Goal: Task Accomplishment & Management: Manage account settings

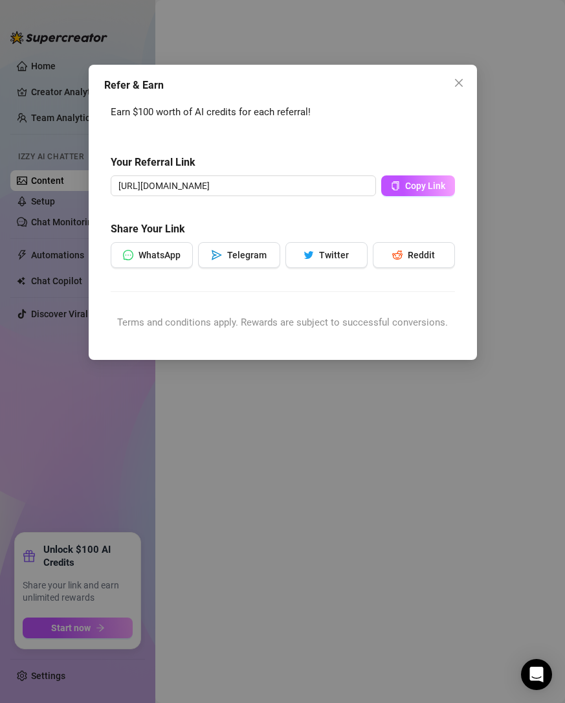
click at [455, 88] on button "Close" at bounding box center [459, 83] width 21 height 21
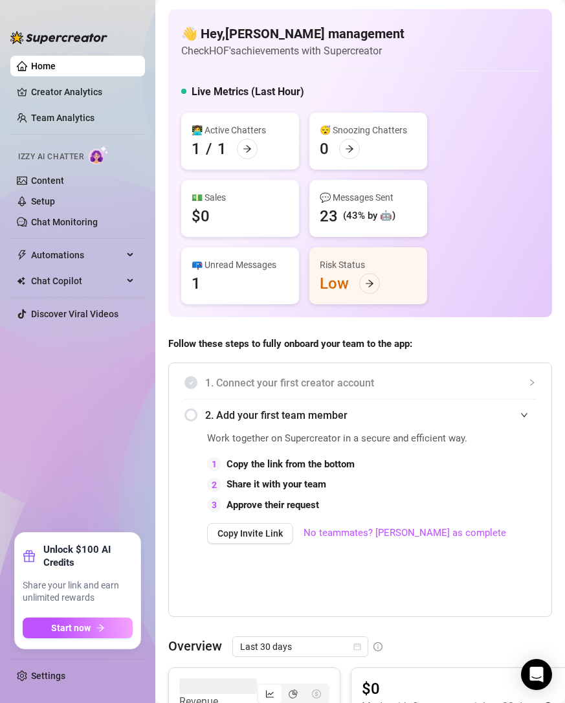
click at [55, 675] on link "Settings" at bounding box center [48, 676] width 34 height 10
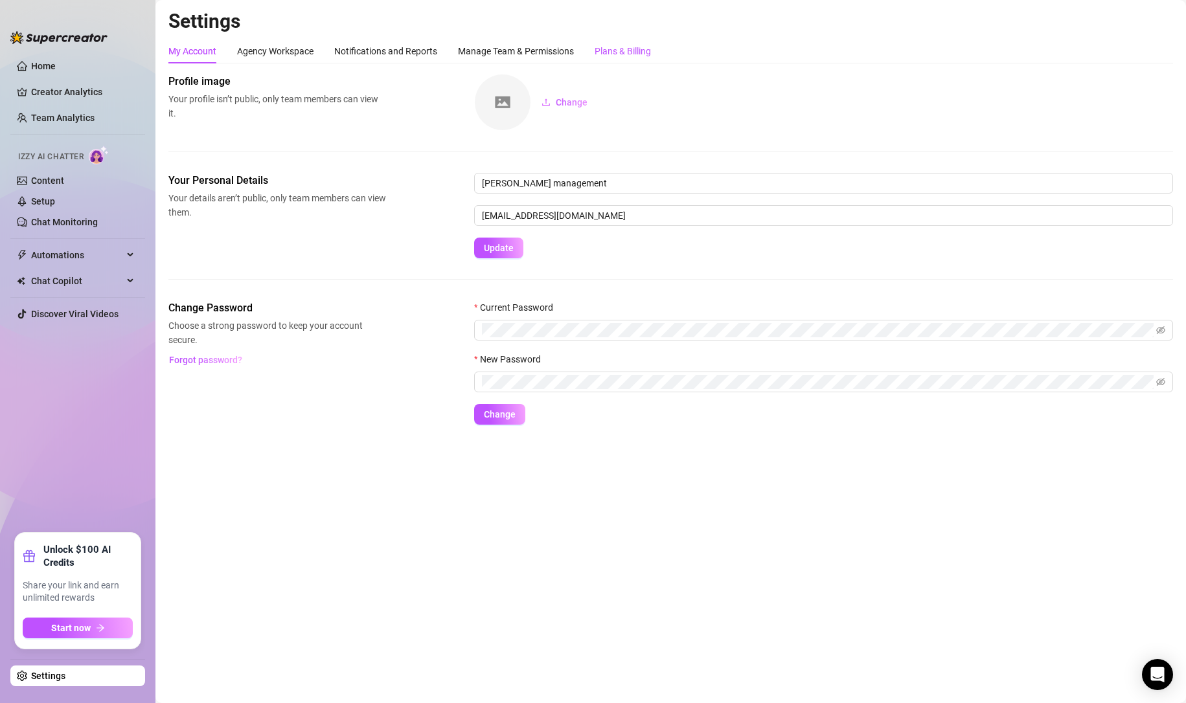
click at [565, 49] on div "Plans & Billing" at bounding box center [622, 51] width 56 height 14
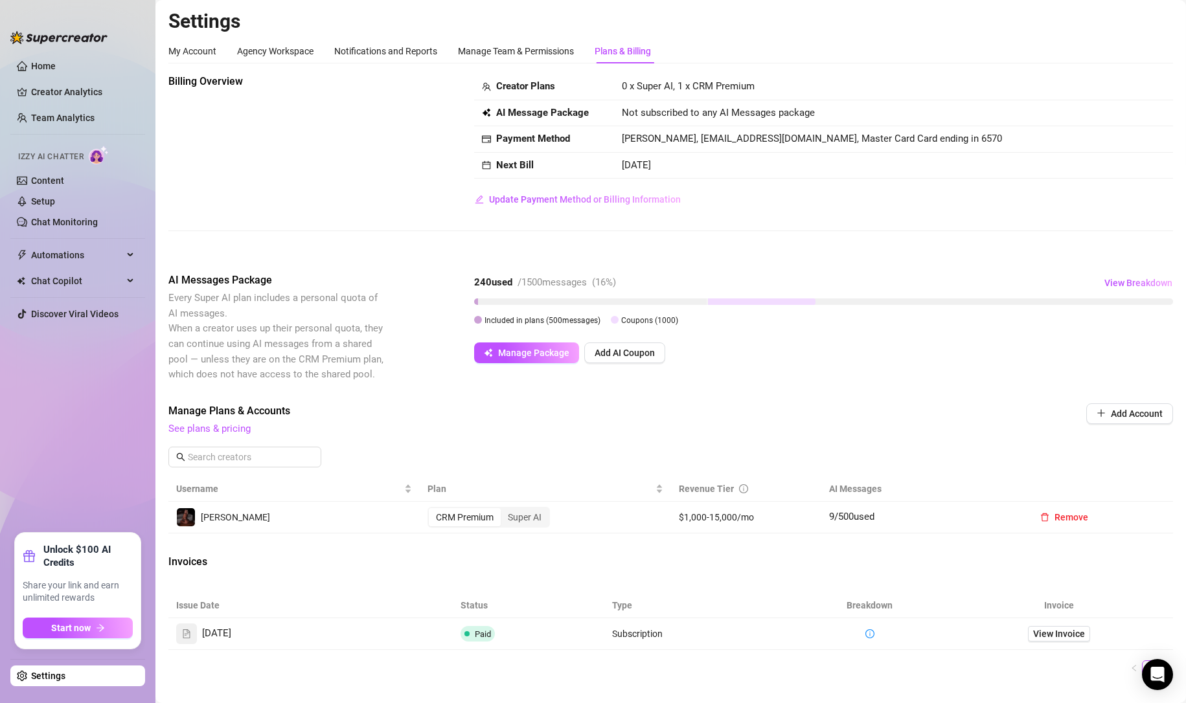
click at [516, 521] on div "Super AI" at bounding box center [525, 517] width 48 height 18
click at [504, 510] on input "Super AI" at bounding box center [504, 510] width 0 height 0
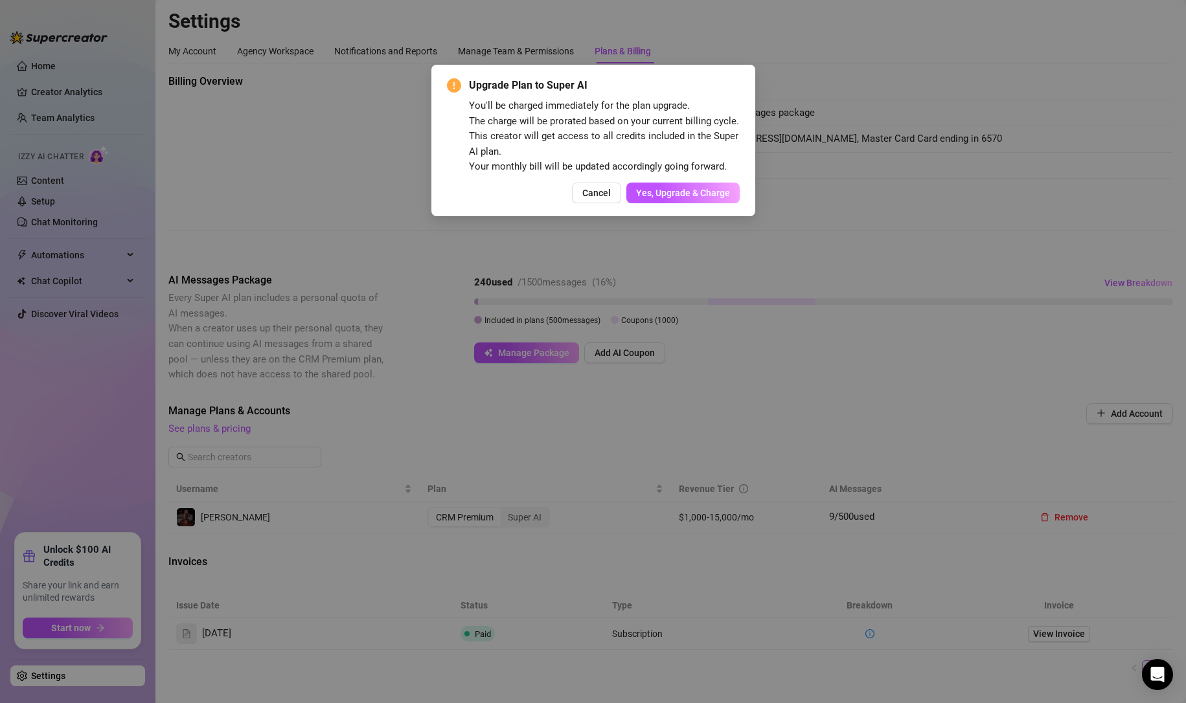
click at [565, 199] on button "Cancel" at bounding box center [596, 193] width 49 height 21
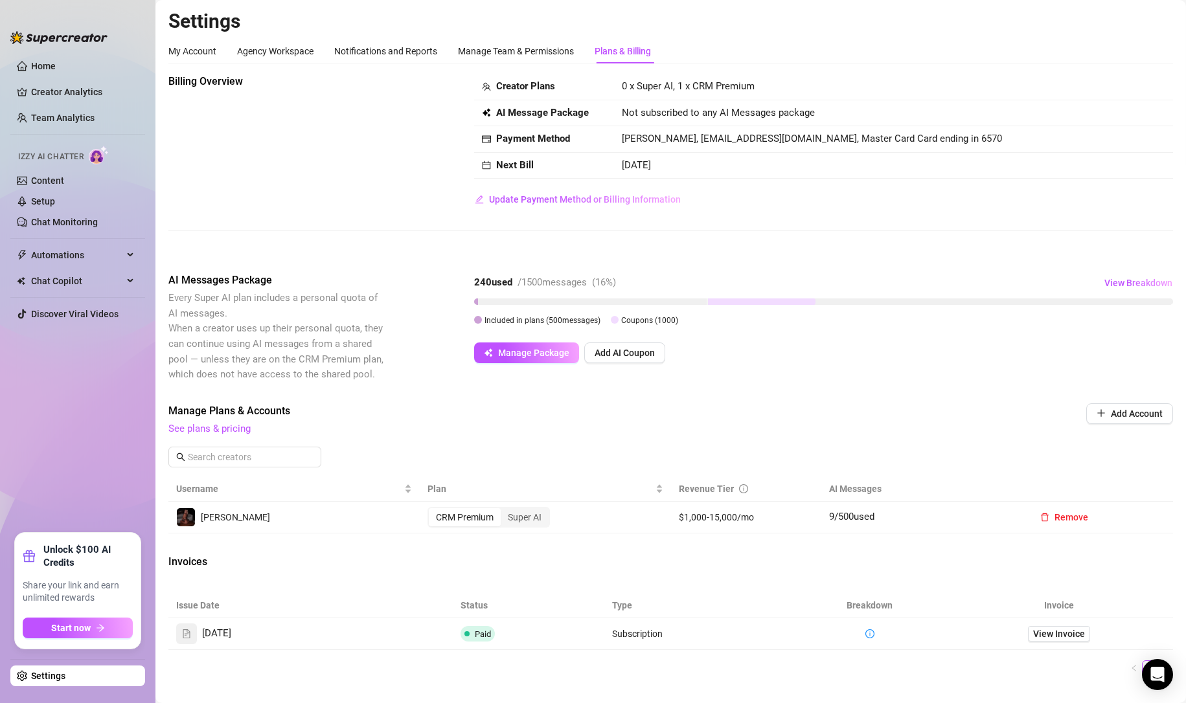
click at [565, 200] on span "Update Payment Method or Billing Information" at bounding box center [585, 199] width 192 height 10
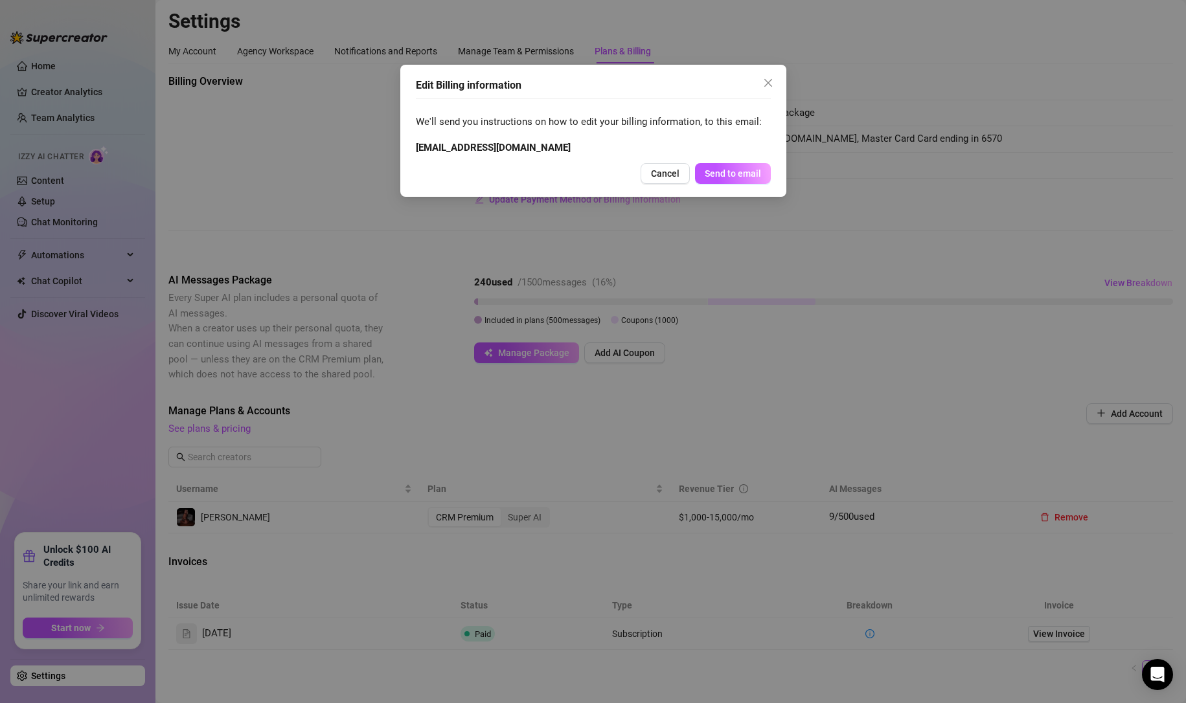
click at [565, 82] on icon "close" at bounding box center [767, 83] width 8 height 8
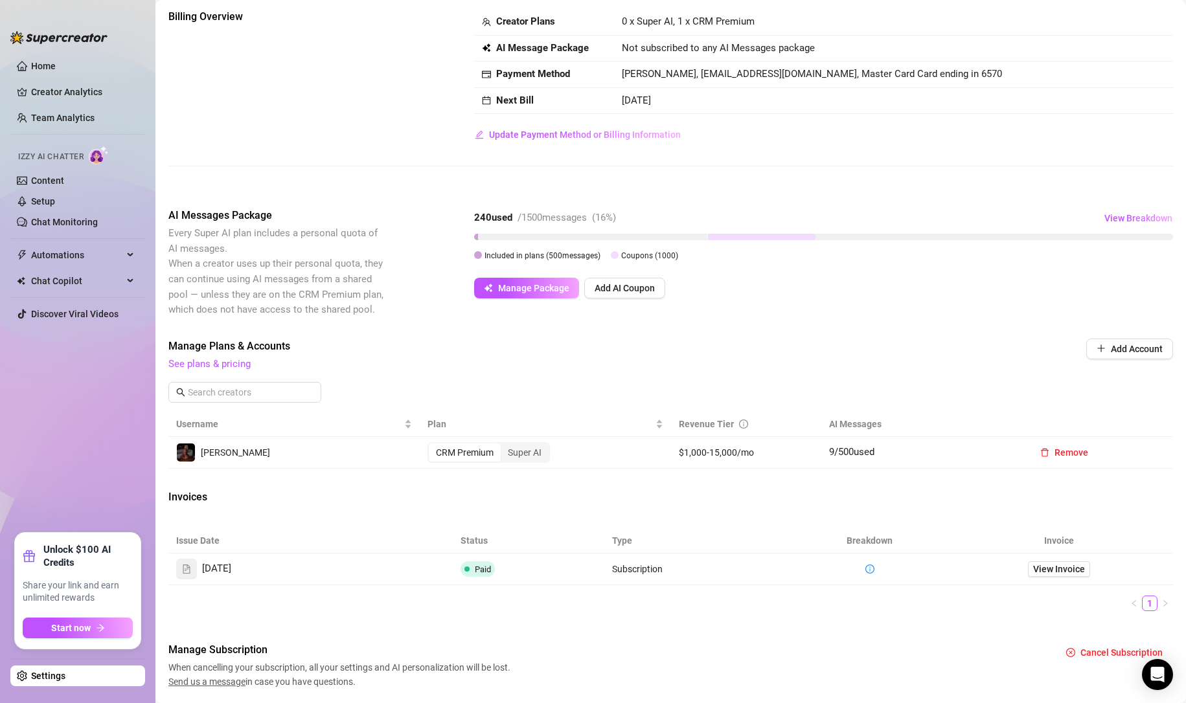
scroll to position [105, 0]
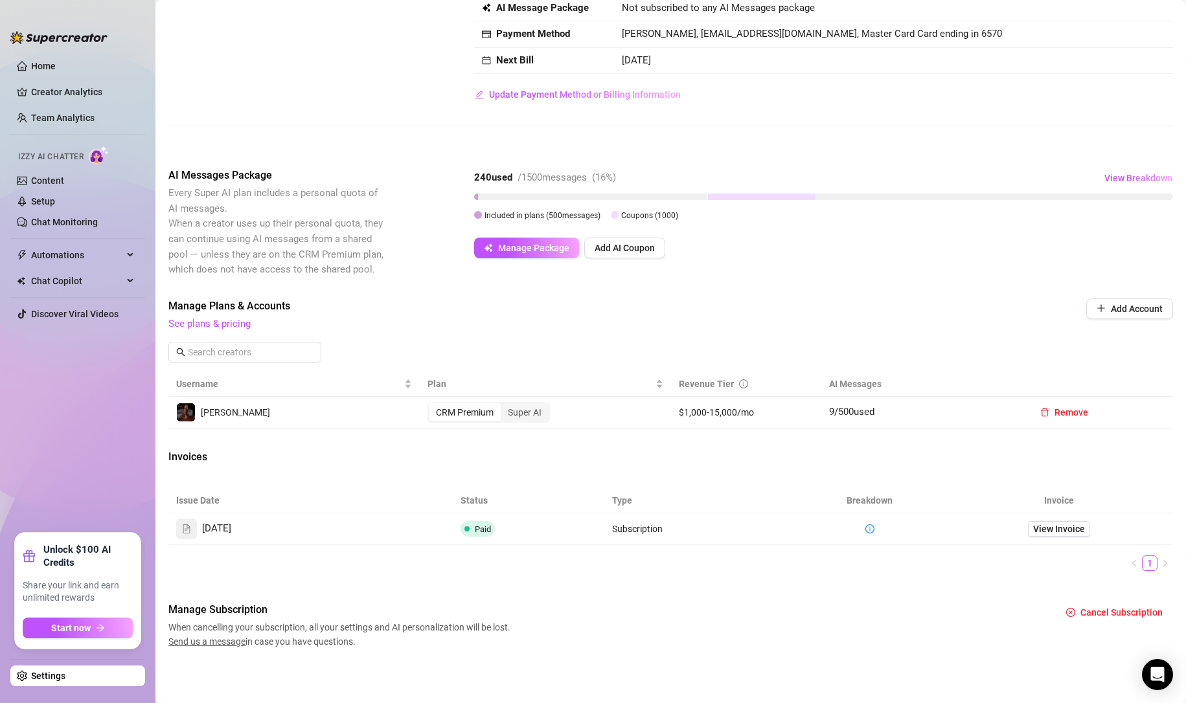
click at [565, 264] on div "AI Messages Package Every Super AI plan includes a personal quota of AI message…" at bounding box center [670, 222] width 1004 height 109
